Goal: Information Seeking & Learning: Learn about a topic

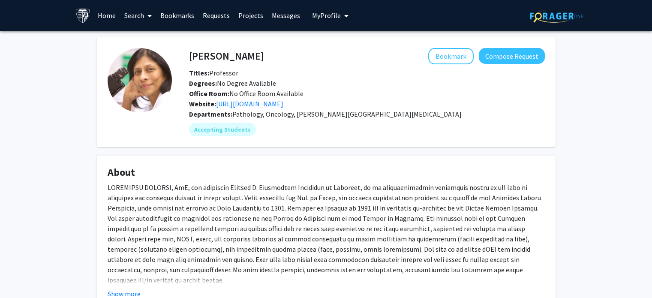
scroll to position [344, 0]
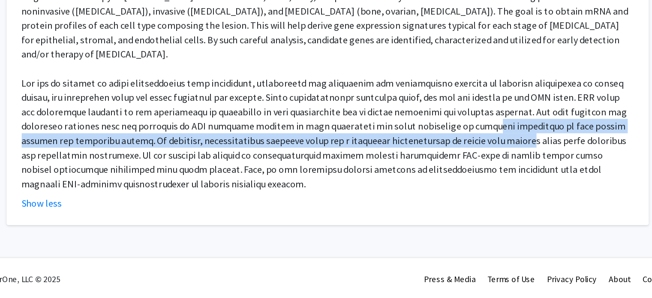
drag, startPoint x: 421, startPoint y: 171, endPoint x: 431, endPoint y: 190, distance: 21.1
click at [431, 190] on div "The research goal of the Sukumar laboratory is to obtain a molecular profile of…" at bounding box center [326, 144] width 437 height 154
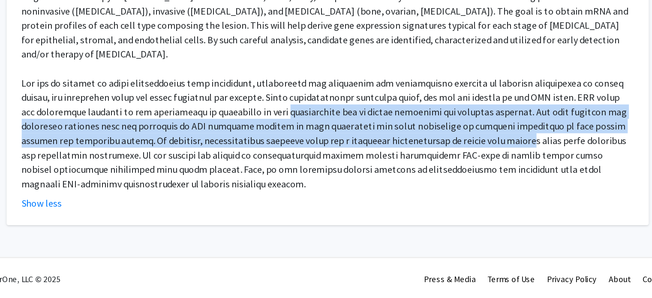
drag, startPoint x: 431, startPoint y: 190, endPoint x: 281, endPoint y: 163, distance: 152.4
click at [281, 163] on div "The research goal of the Sukumar laboratory is to obtain a molecular profile of…" at bounding box center [326, 144] width 437 height 154
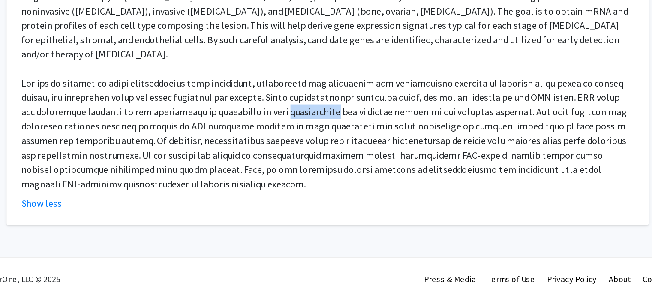
drag, startPoint x: 281, startPoint y: 163, endPoint x: 321, endPoint y: 163, distance: 40.3
click at [321, 163] on div "The research goal of the Sukumar laboratory is to obtain a molecular profile of…" at bounding box center [326, 144] width 437 height 154
click at [344, 174] on div "The research goal of the Sukumar laboratory is to obtain a molecular profile of…" at bounding box center [326, 144] width 437 height 154
drag, startPoint x: 304, startPoint y: 175, endPoint x: 334, endPoint y: 173, distance: 30.5
click at [334, 173] on div "The research goal of the Sukumar laboratory is to obtain a molecular profile of…" at bounding box center [326, 144] width 437 height 154
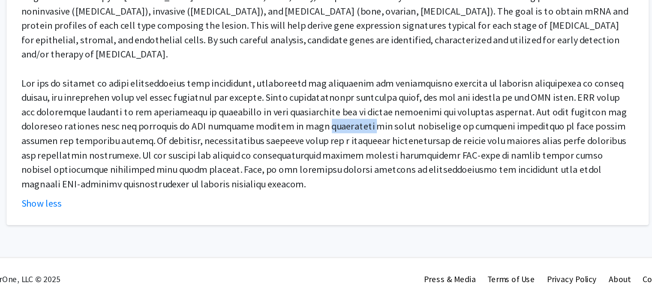
click at [334, 173] on div "The research goal of the Sukumar laboratory is to obtain a molecular profile of…" at bounding box center [326, 144] width 437 height 154
drag, startPoint x: 334, startPoint y: 173, endPoint x: 291, endPoint y: 175, distance: 43.3
click at [291, 175] on div "The research goal of the Sukumar laboratory is to obtain a molecular profile of…" at bounding box center [326, 144] width 437 height 154
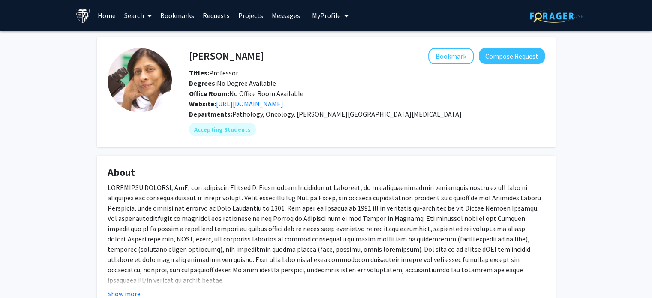
scroll to position [8, 0]
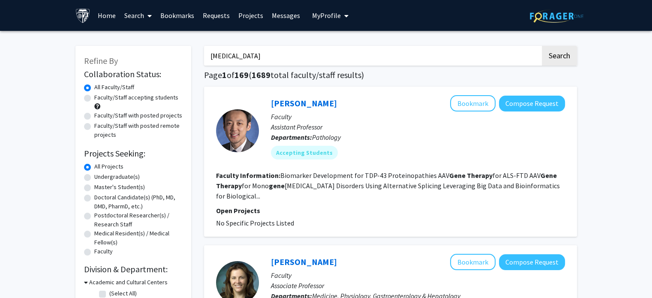
click at [91, 191] on div "Master's Student(s)" at bounding box center [133, 188] width 99 height 10
click at [94, 188] on label "Master's Student(s)" at bounding box center [119, 187] width 51 height 9
click at [94, 188] on input "Master's Student(s)" at bounding box center [97, 186] width 6 height 6
radio input "true"
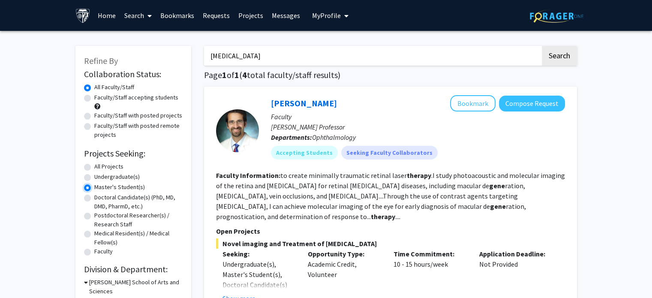
radio input "true"
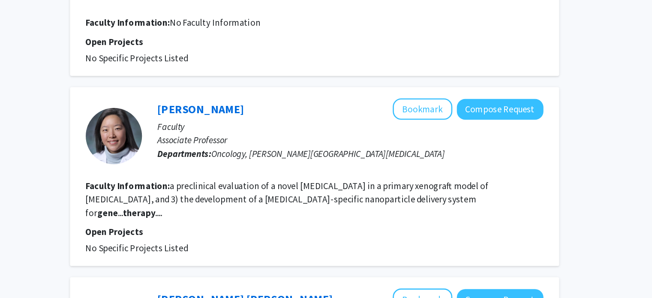
scroll to position [919, 0]
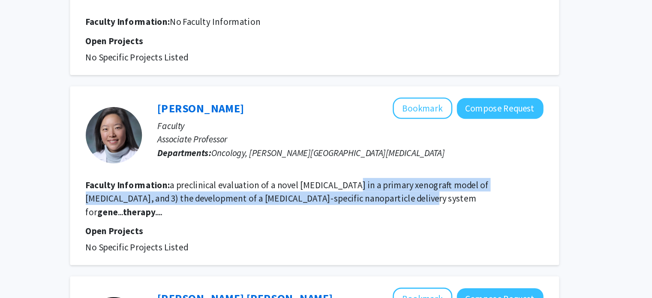
drag, startPoint x: 415, startPoint y: 179, endPoint x: 419, endPoint y: 190, distance: 11.7
click at [419, 207] on fg-read-more "a preclinical evaluation of a novel [MEDICAL_DATA] in a primary xenograft model…" at bounding box center [369, 221] width 307 height 29
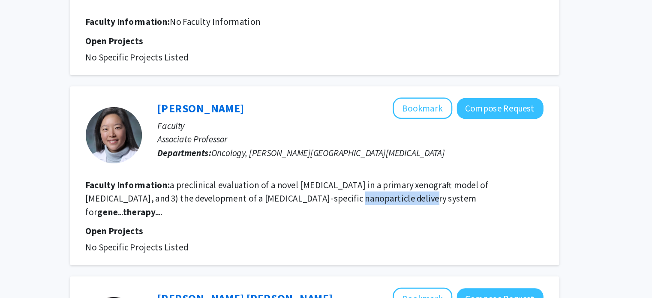
drag, startPoint x: 419, startPoint y: 190, endPoint x: 365, endPoint y: 188, distance: 54.1
click at [365, 207] on fg-read-more "a preclinical evaluation of a novel [MEDICAL_DATA] in a primary xenograft model…" at bounding box center [369, 221] width 307 height 29
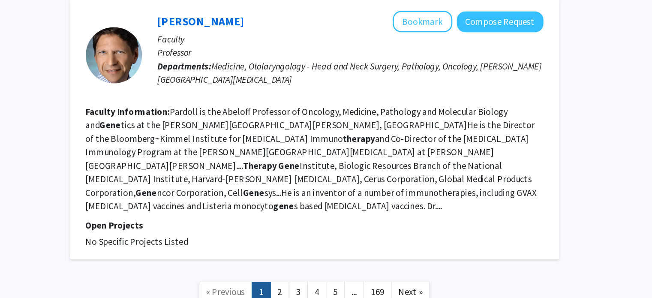
scroll to position [1495, 0]
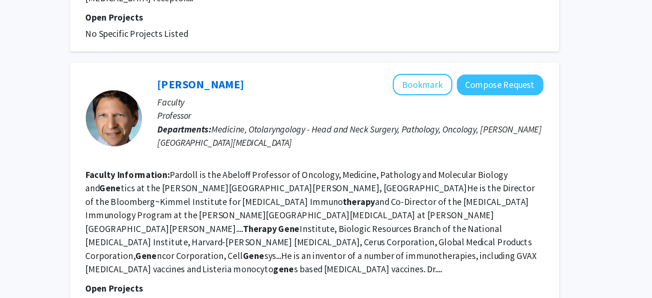
click at [361, 286] on link "2" at bounding box center [364, 293] width 15 height 15
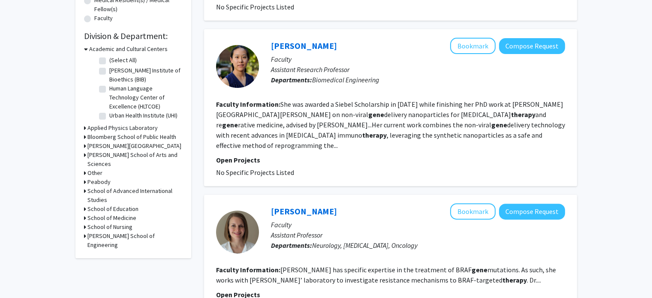
scroll to position [233, 0]
drag, startPoint x: 300, startPoint y: 125, endPoint x: 368, endPoint y: 42, distance: 106.6
click at [368, 42] on div "[PERSON_NAME] Bookmark Compose Request Faculty Assistant Research Professor Dep…" at bounding box center [412, 66] width 306 height 57
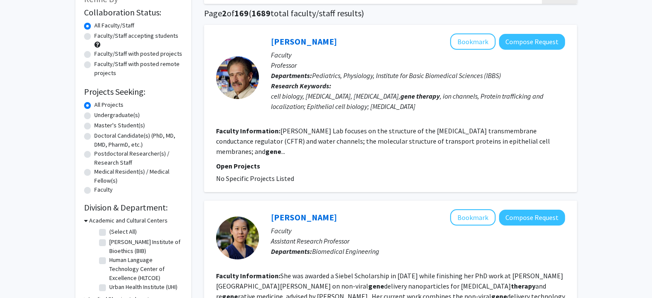
scroll to position [0, 0]
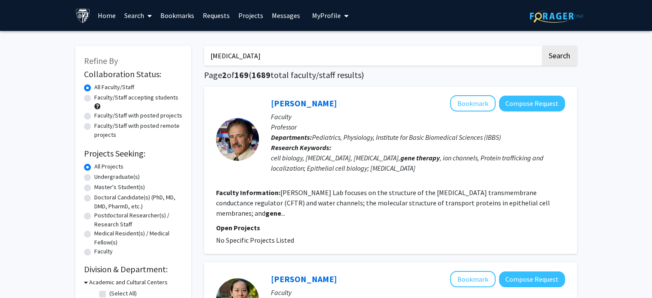
click at [316, 54] on input "[MEDICAL_DATA]" at bounding box center [372, 56] width 337 height 20
type input "G"
click at [542, 46] on button "Search" at bounding box center [559, 56] width 35 height 20
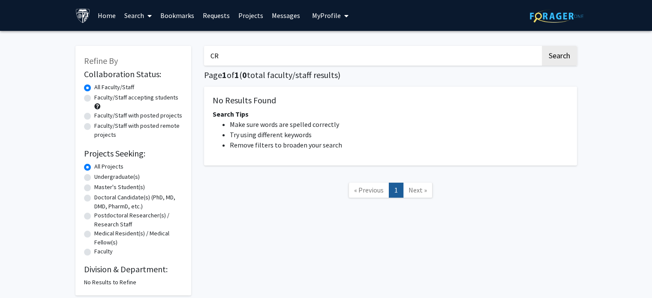
type input "C"
type input "c"
type input "cas"
click at [542, 46] on button "Search" at bounding box center [559, 56] width 35 height 20
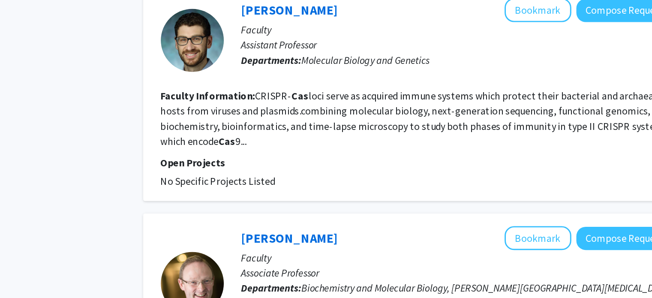
scroll to position [434, 0]
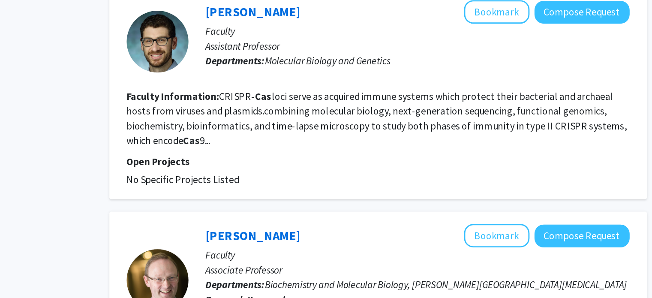
click at [236, 182] on p "Open Projects" at bounding box center [390, 187] width 349 height 10
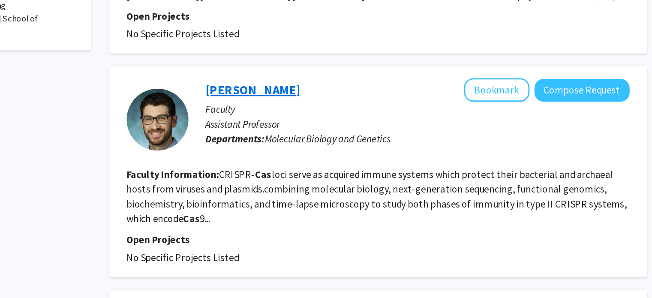
click at [319, 78] on link "[PERSON_NAME]" at bounding box center [304, 83] width 66 height 11
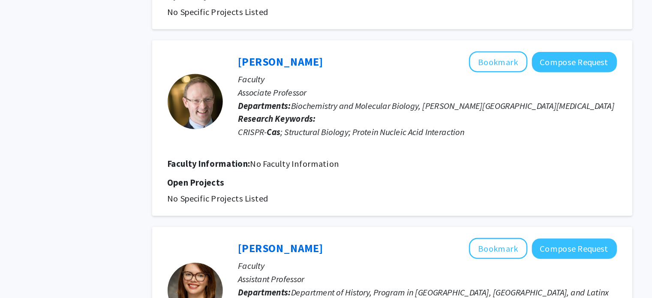
scroll to position [612, 0]
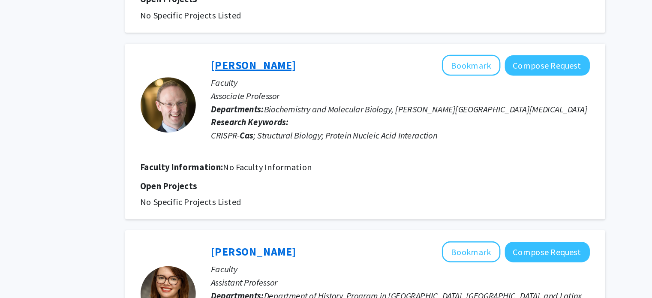
click at [307, 56] on link "[PERSON_NAME]" at bounding box center [304, 61] width 66 height 11
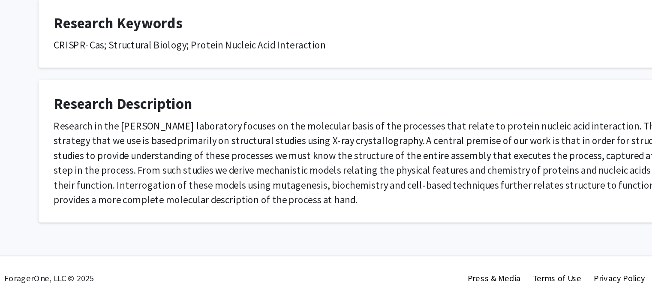
scroll to position [51, 0]
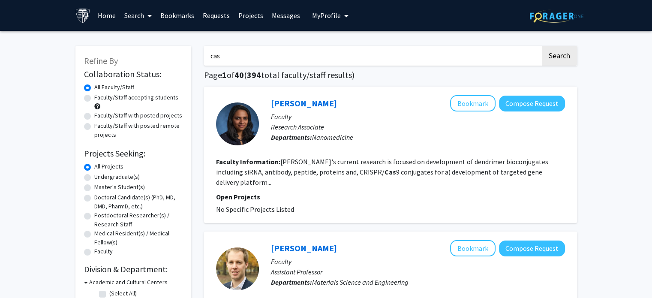
click at [293, 55] on input "cas" at bounding box center [372, 56] width 337 height 20
type input "c"
click at [542, 46] on button "Search" at bounding box center [559, 56] width 35 height 20
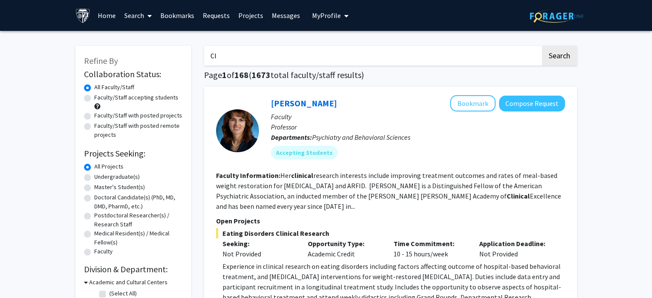
type input "C"
type input "h"
type input "Genetics"
click at [542, 46] on button "Search" at bounding box center [559, 56] width 35 height 20
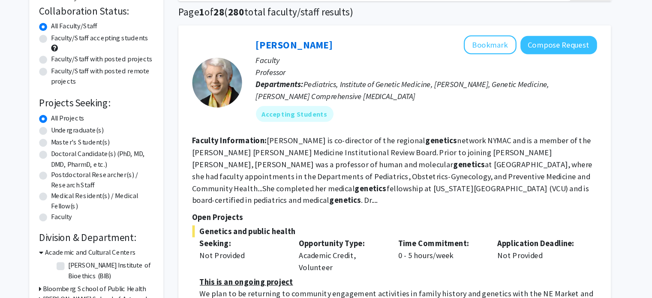
scroll to position [34, 0]
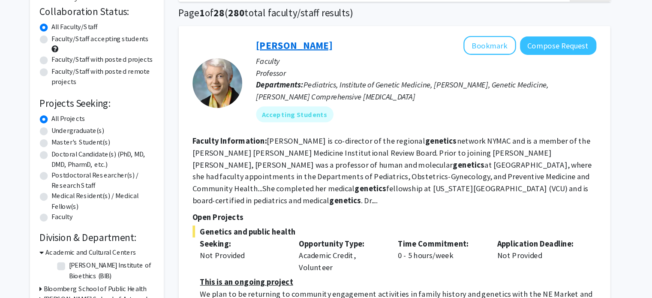
click at [291, 66] on link "[PERSON_NAME]" at bounding box center [304, 69] width 66 height 11
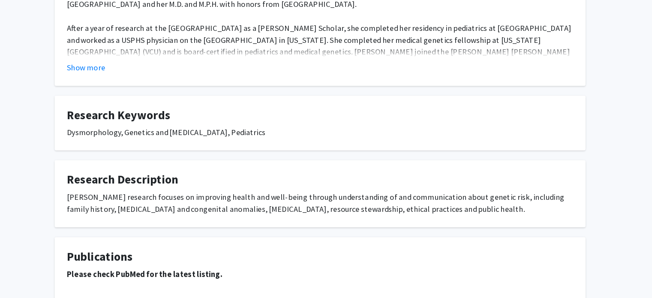
scroll to position [391, 0]
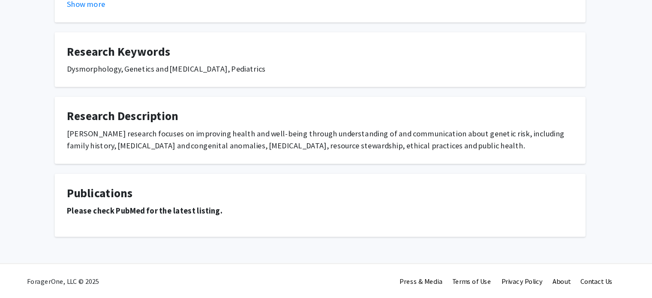
click at [201, 223] on strong "Please check PubMed for the latest listing." at bounding box center [175, 222] width 134 height 9
click at [118, 220] on strong "Please check PubMed for the latest listing." at bounding box center [175, 222] width 134 height 9
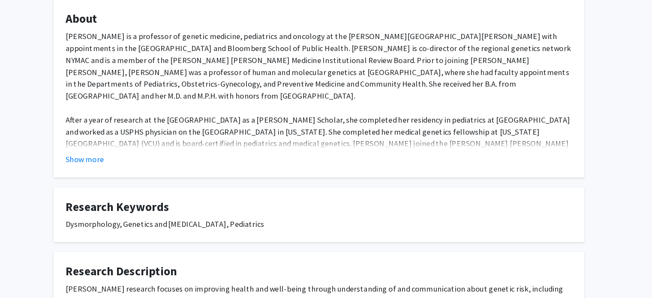
scroll to position [274, 0]
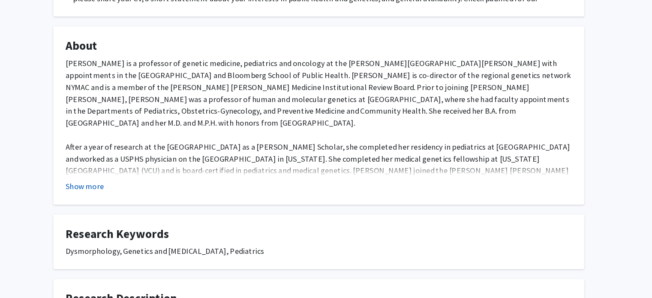
click at [123, 159] on button "Show more" at bounding box center [124, 161] width 33 height 10
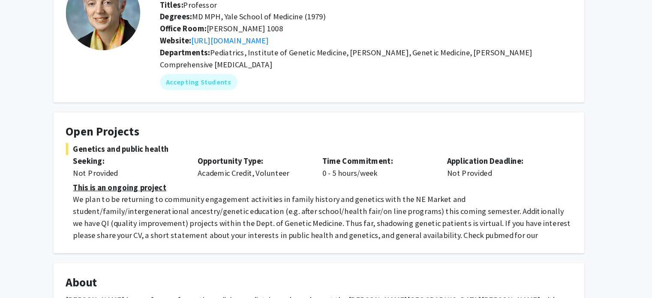
scroll to position [0, 0]
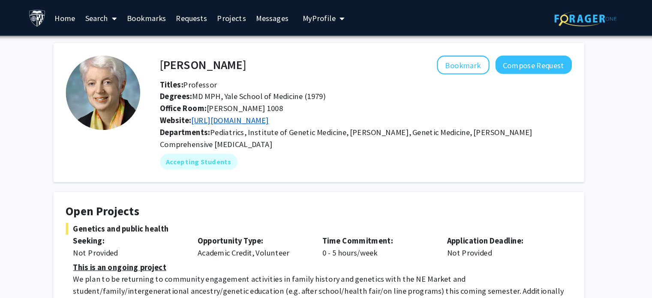
click at [269, 104] on link "[URL][DOMAIN_NAME]" at bounding box center [249, 103] width 67 height 9
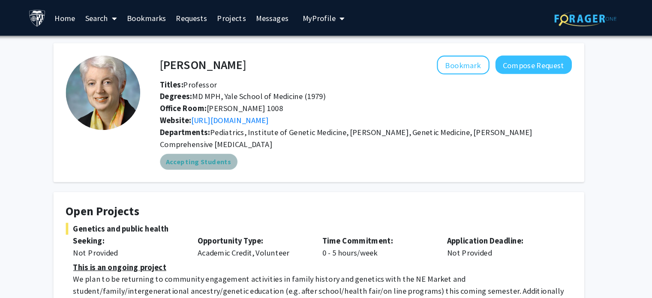
click at [232, 143] on mat-chip "Accepting Students" at bounding box center [222, 140] width 67 height 14
click at [260, 81] on span "Degrees: MD MPH, Yale School of Medicine (1979)" at bounding box center [260, 83] width 143 height 9
drag, startPoint x: 257, startPoint y: 56, endPoint x: 186, endPoint y: 57, distance: 71.2
click at [186, 57] on div "[PERSON_NAME] Bookmark Compose Request" at bounding box center [367, 56] width 369 height 16
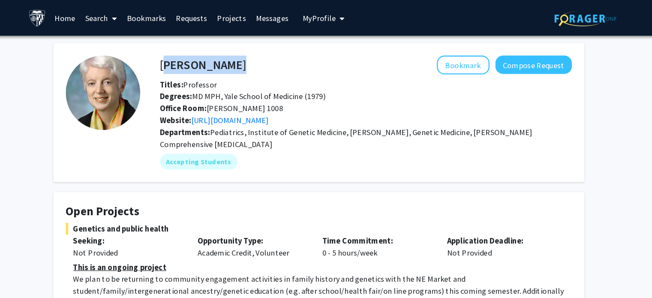
drag, startPoint x: 189, startPoint y: 55, endPoint x: 263, endPoint y: 55, distance: 73.8
click at [263, 55] on div "[PERSON_NAME] Bookmark Compose Request" at bounding box center [367, 56] width 369 height 16
